Goal: Task Accomplishment & Management: Manage account settings

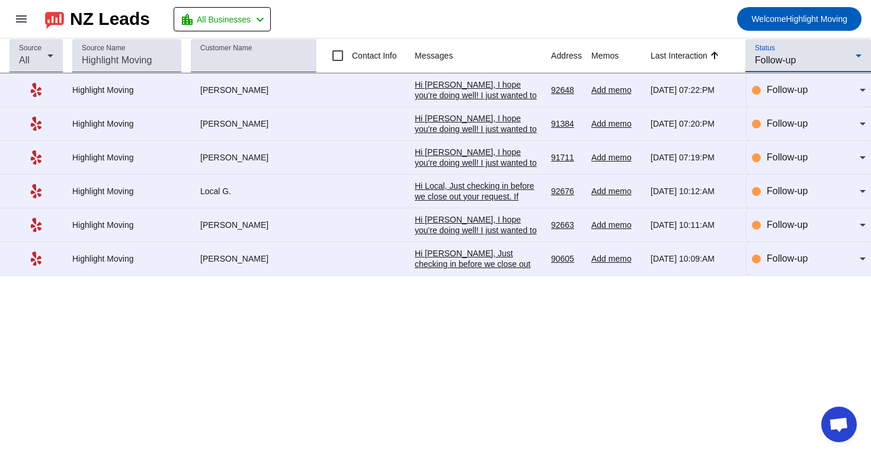
click at [758, 68] on mat-select "Follow-up" at bounding box center [808, 60] width 107 height 14
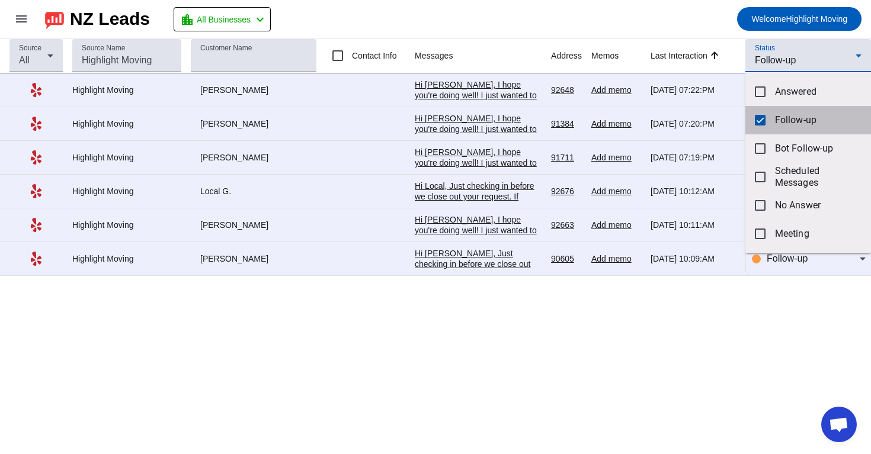
click at [761, 123] on mat-pseudo-checkbox at bounding box center [760, 120] width 11 height 11
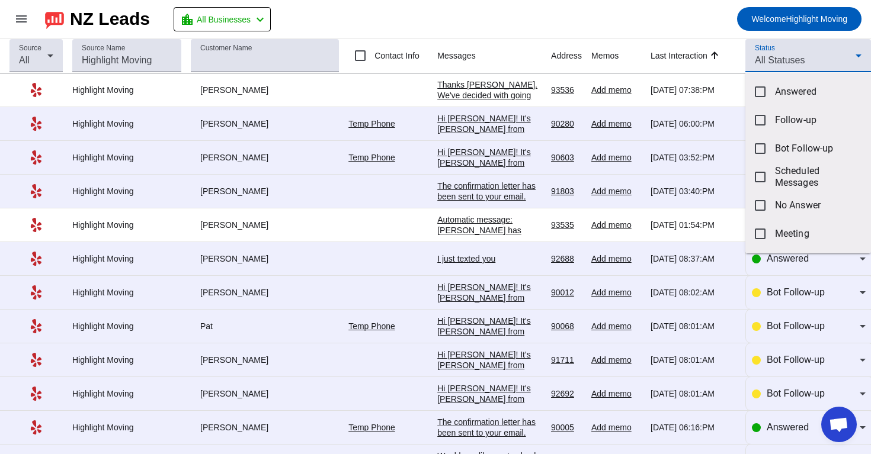
click at [673, 28] on div at bounding box center [435, 227] width 871 height 454
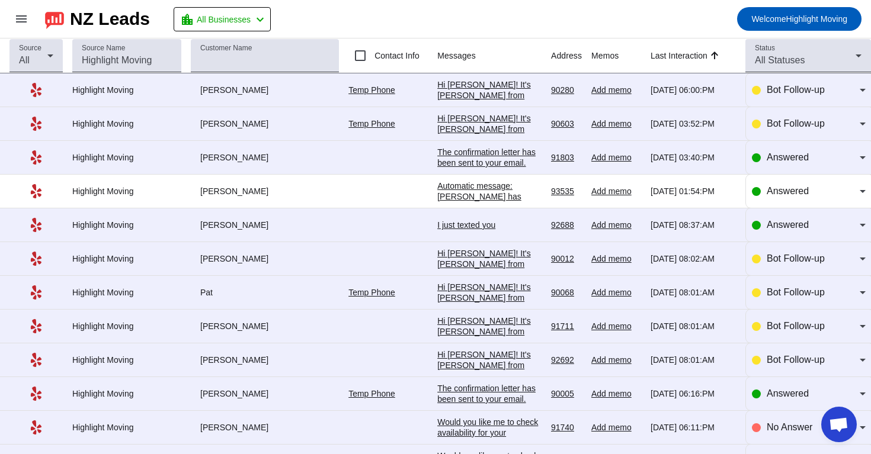
scroll to position [30, 0]
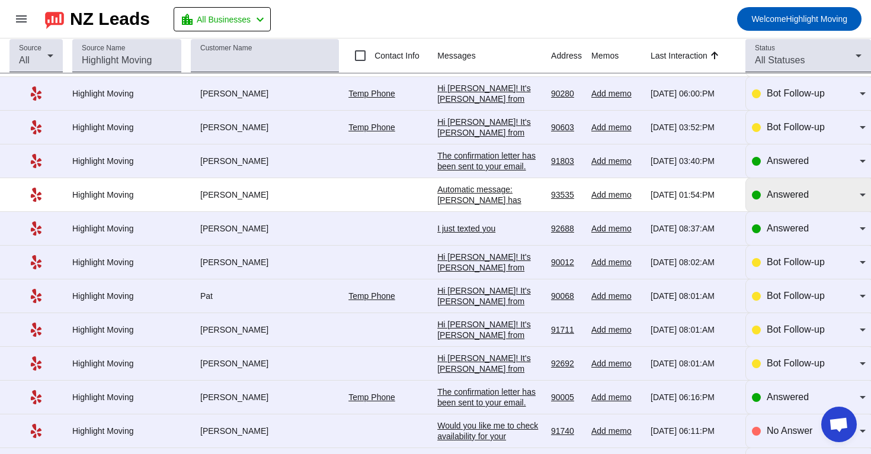
click at [755, 210] on div "Answered" at bounding box center [809, 194] width 114 height 33
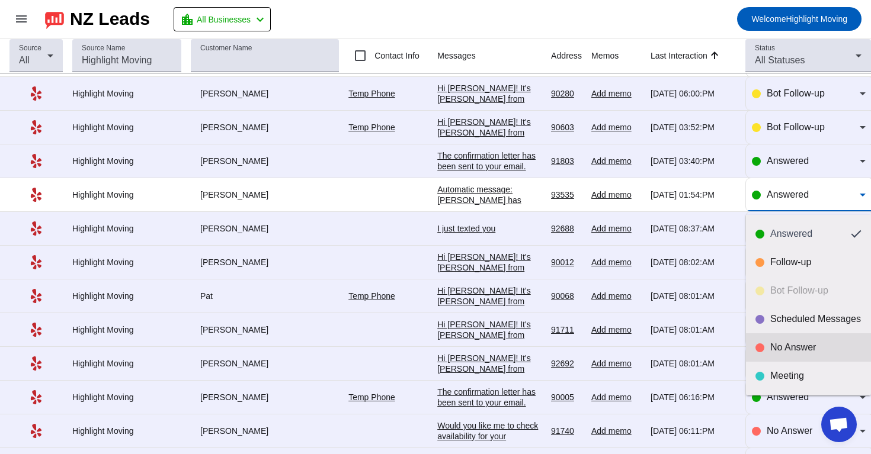
click at [777, 345] on div "No Answer" at bounding box center [815, 348] width 91 height 12
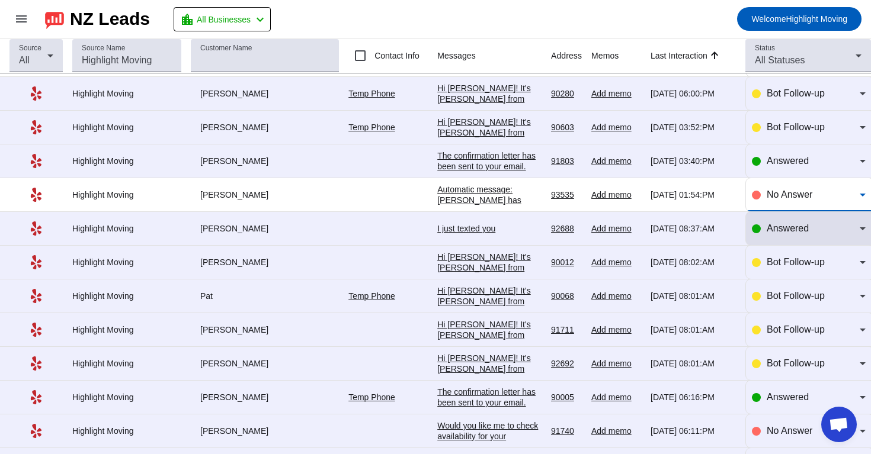
click at [761, 236] on div "Answered" at bounding box center [809, 229] width 114 height 14
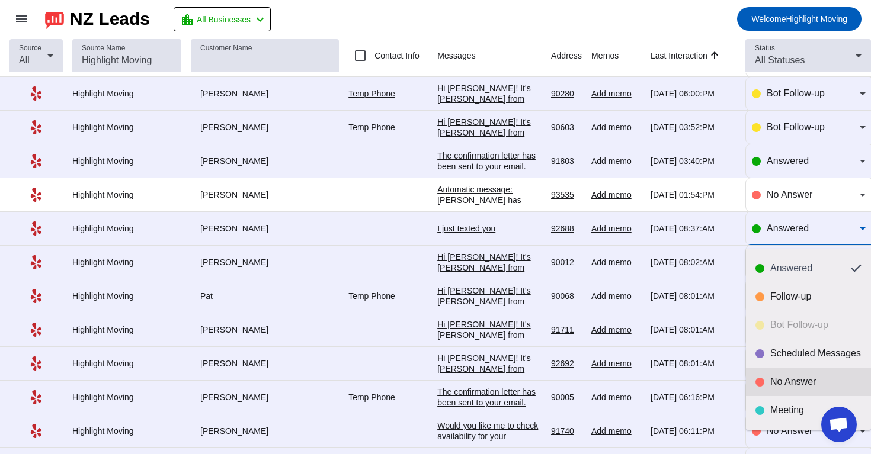
click at [774, 385] on div "No Answer" at bounding box center [815, 382] width 91 height 12
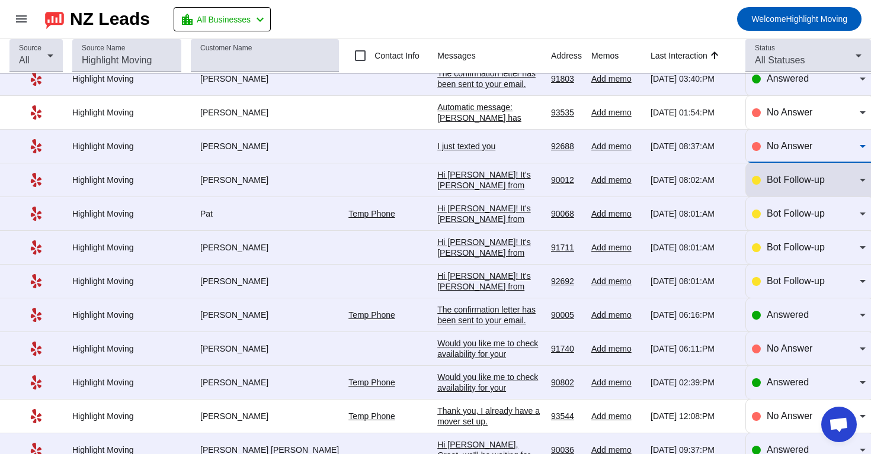
scroll to position [117, 0]
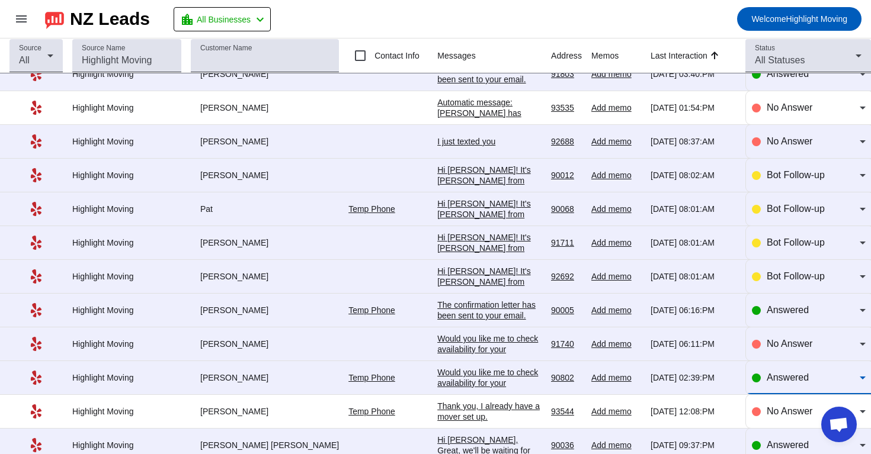
click at [778, 380] on span "Answered" at bounding box center [787, 378] width 42 height 10
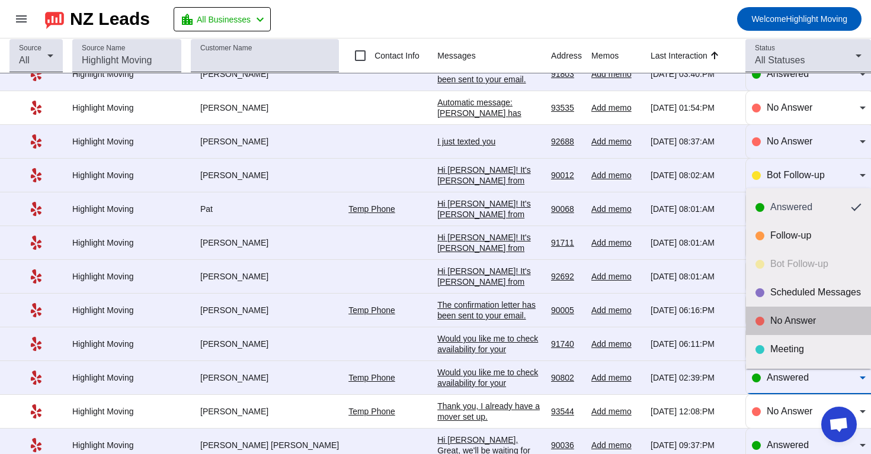
click at [769, 328] on mat-option "No Answer" at bounding box center [808, 321] width 125 height 28
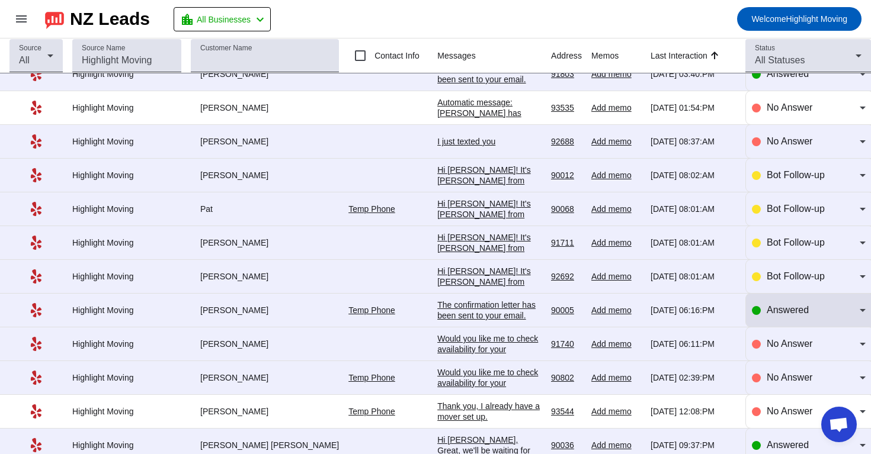
click at [764, 317] on div "Answered" at bounding box center [809, 310] width 114 height 14
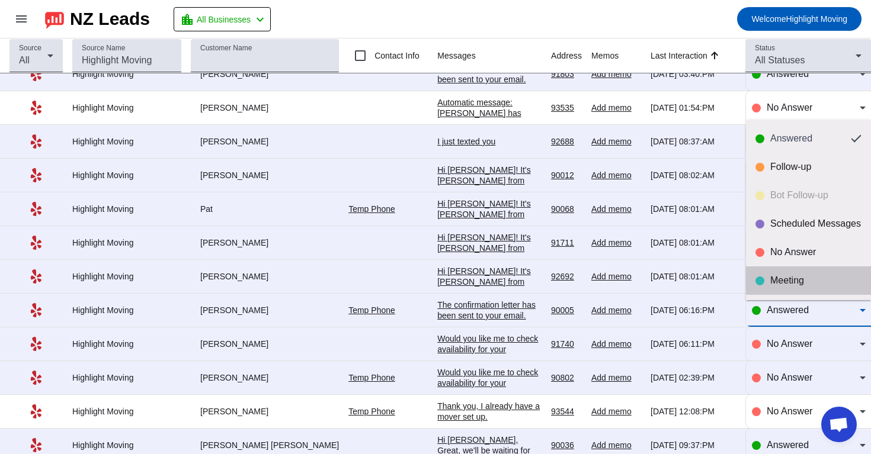
click at [779, 280] on div "Meeting" at bounding box center [815, 281] width 91 height 12
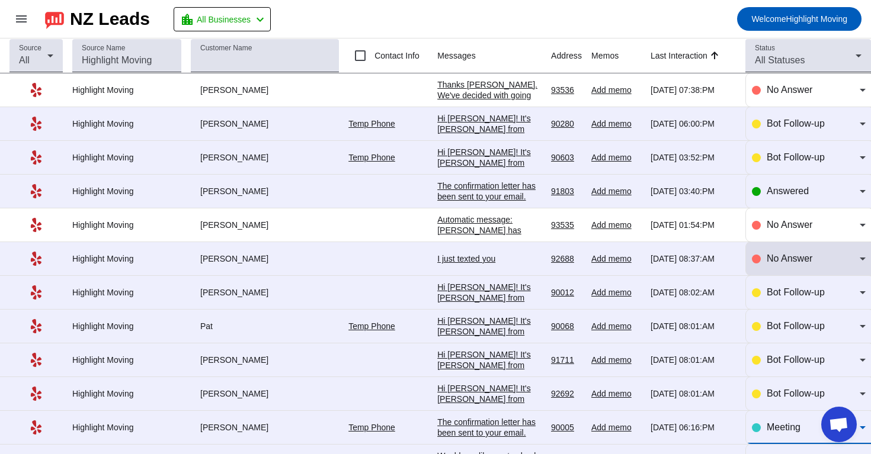
scroll to position [0, 0]
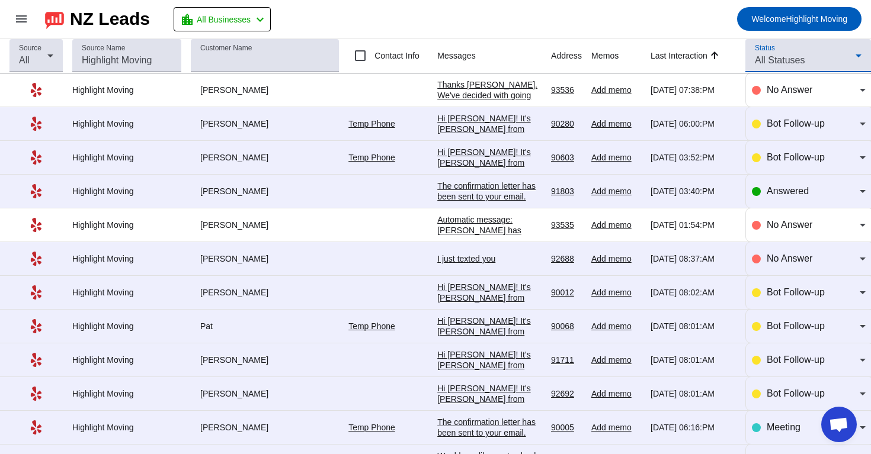
click at [803, 53] on div "All Statuses" at bounding box center [805, 60] width 101 height 14
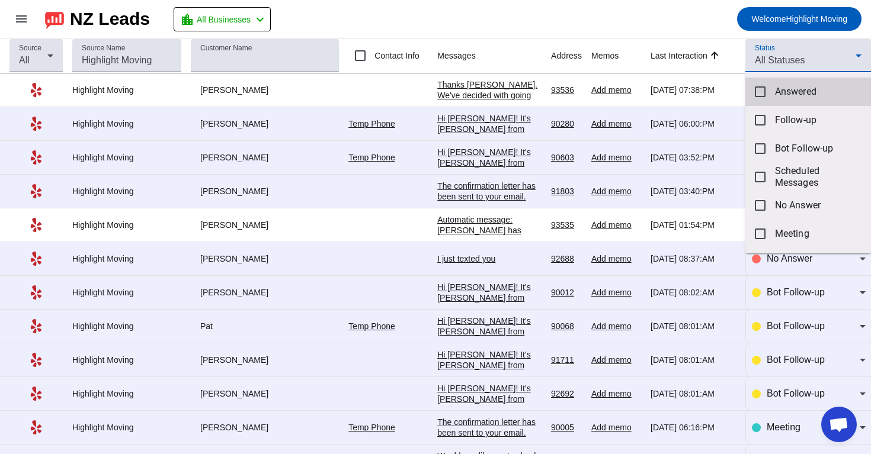
click at [790, 95] on span "Answered" at bounding box center [818, 92] width 86 height 12
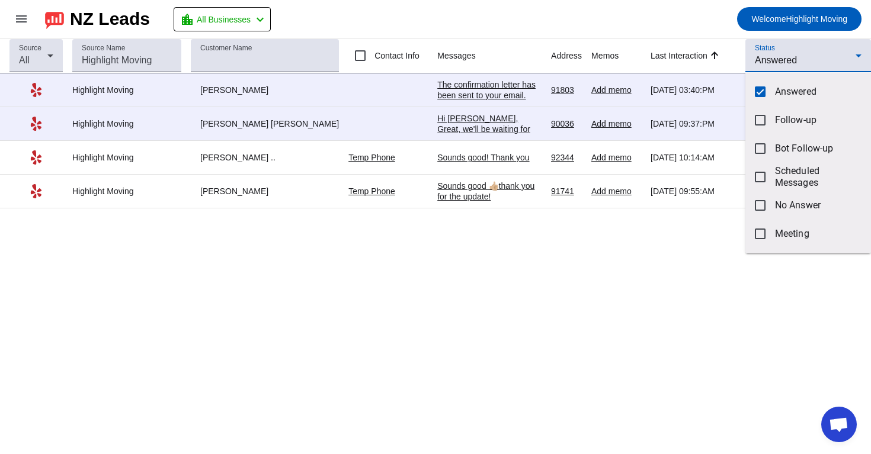
click at [522, 267] on div at bounding box center [435, 227] width 871 height 454
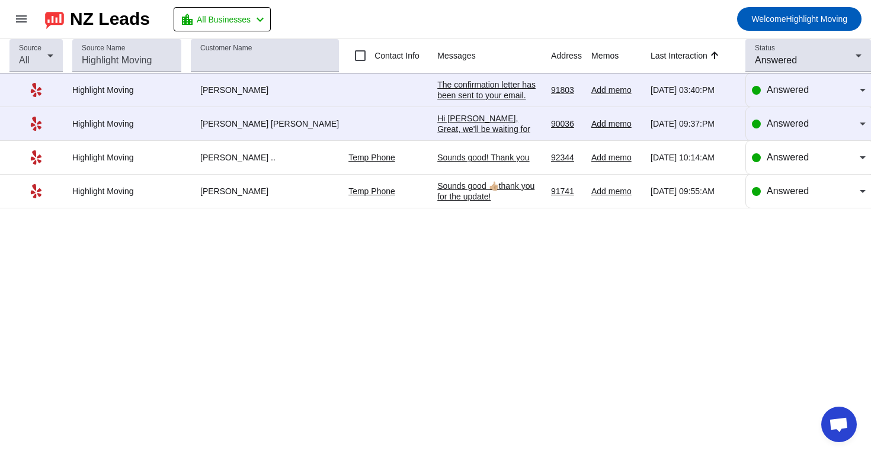
click at [479, 194] on div "Sounds good 👍🏼thank you for the update!" at bounding box center [489, 191] width 104 height 21
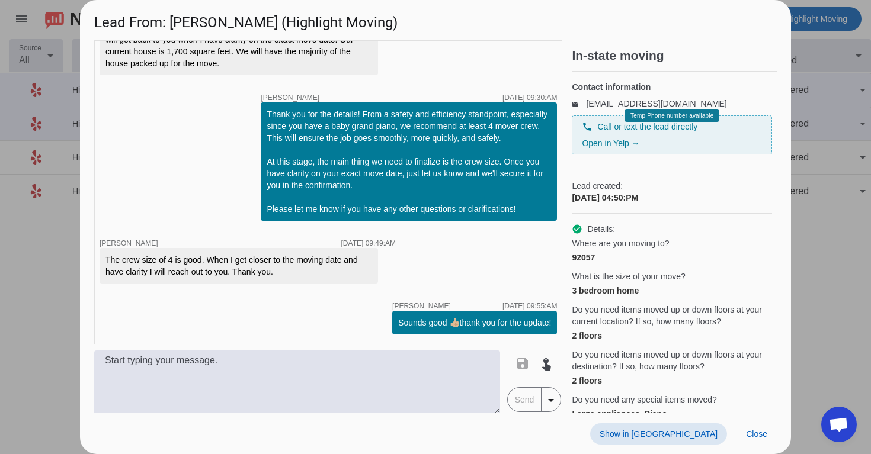
scroll to position [1063, 0]
click at [764, 429] on span "Close" at bounding box center [756, 433] width 21 height 9
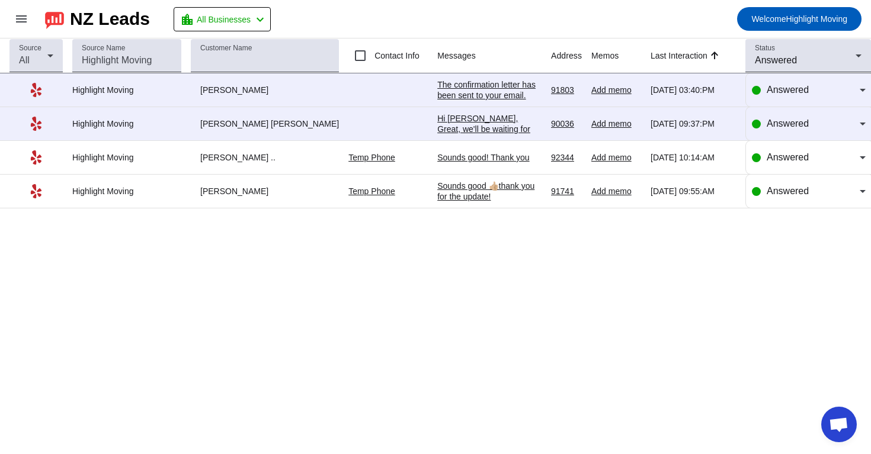
click at [479, 168] on td "Sounds good! Thank you [DATE] 10:14:AM" at bounding box center [494, 158] width 114 height 34
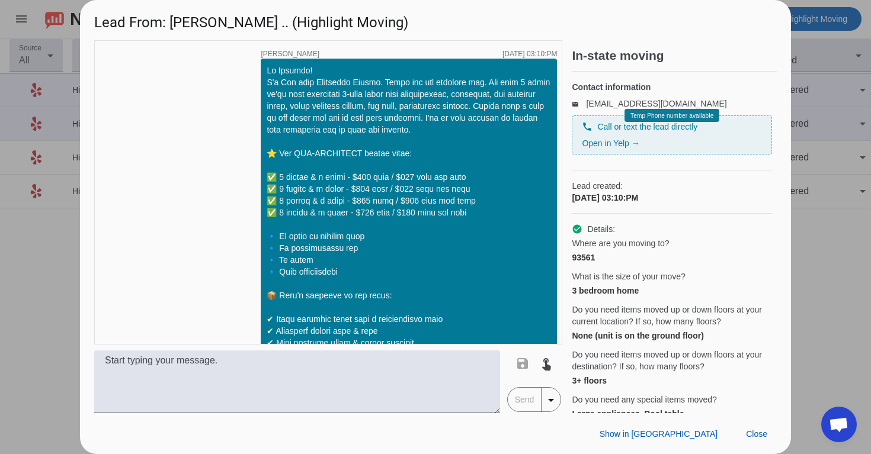
scroll to position [1347, 0]
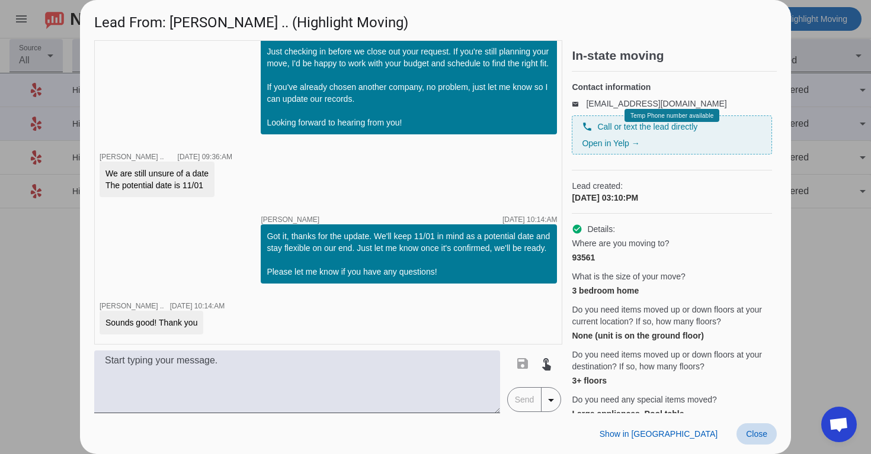
click at [768, 435] on span at bounding box center [756, 434] width 40 height 21
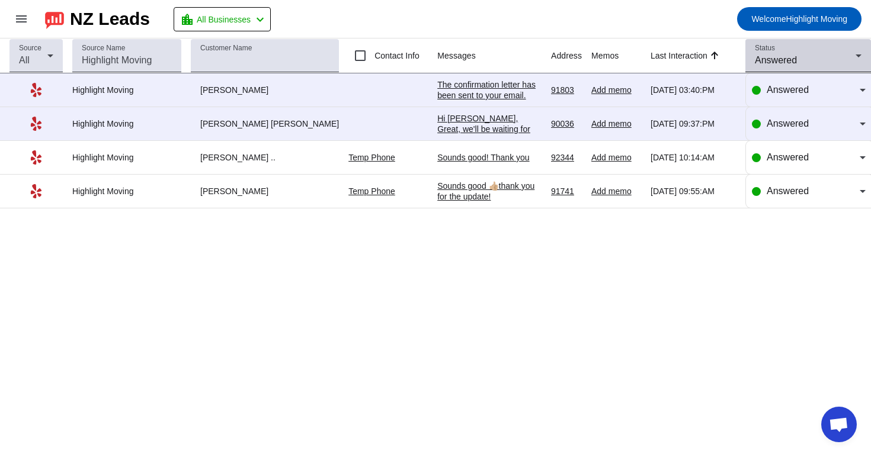
click at [772, 62] on span "Answered" at bounding box center [776, 60] width 42 height 10
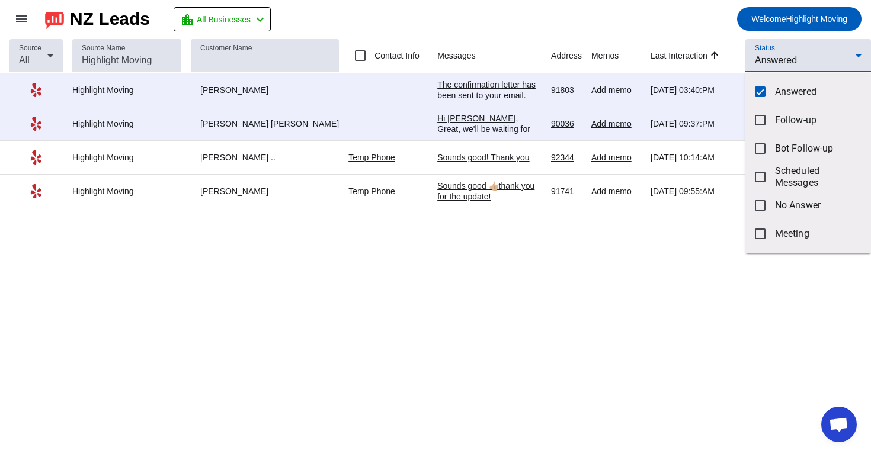
click at [768, 281] on div at bounding box center [435, 227] width 871 height 454
